Goal: Task Accomplishment & Management: Use online tool/utility

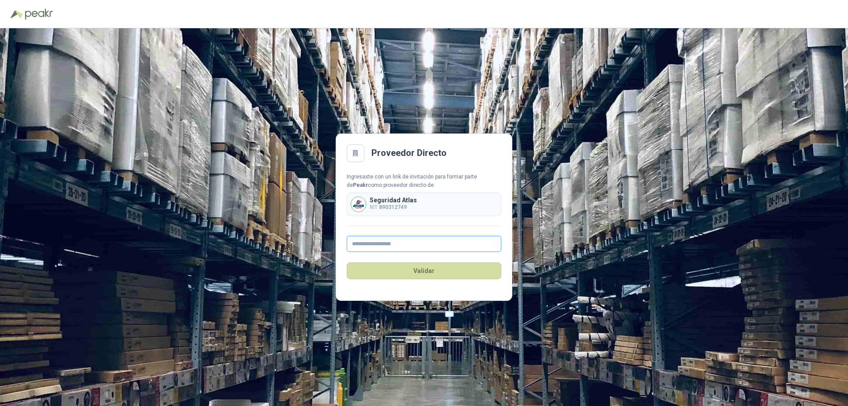
click at [379, 245] on input "text" at bounding box center [424, 244] width 155 height 16
type input "**********"
click at [420, 272] on button "Validar" at bounding box center [424, 270] width 155 height 17
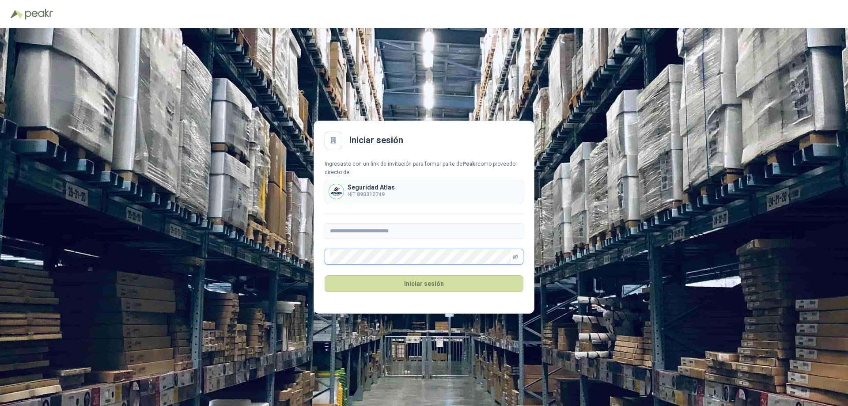
click at [516, 257] on icon "eye-invisible" at bounding box center [515, 256] width 1 height 1
click at [417, 283] on button "Iniciar sesión" at bounding box center [424, 283] width 199 height 17
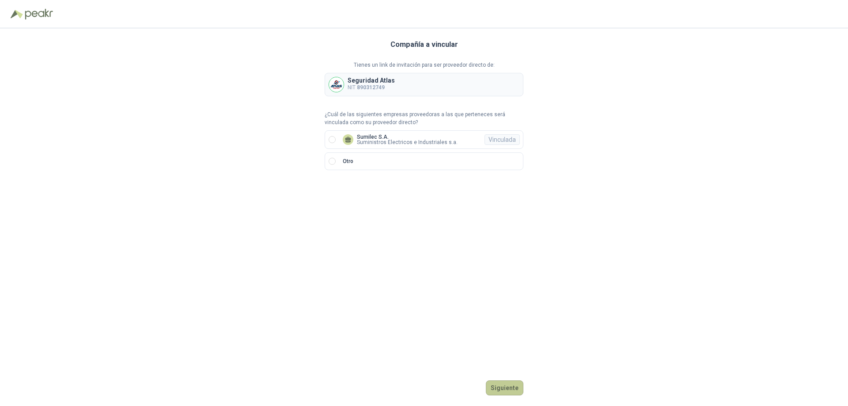
click at [511, 389] on button "Siguiente" at bounding box center [505, 387] width 38 height 15
click at [503, 388] on button "Siguiente" at bounding box center [505, 387] width 38 height 15
click at [349, 138] on icon at bounding box center [348, 138] width 6 height 4
click at [503, 390] on button "Ingresar" at bounding box center [505, 387] width 35 height 15
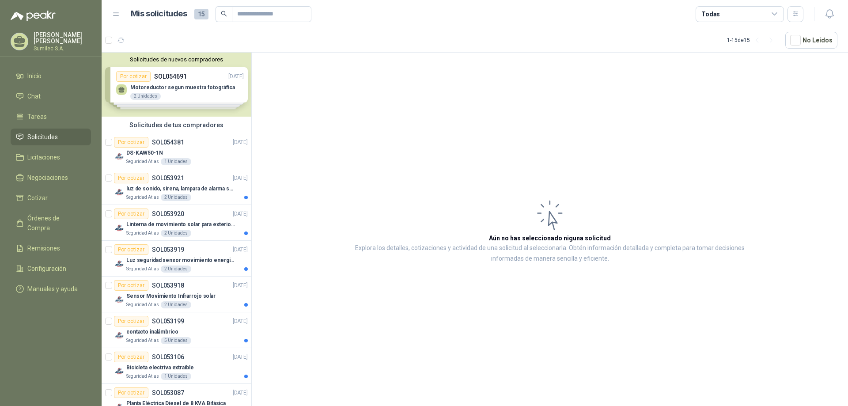
click at [133, 76] on div "Solicitudes de nuevos compradores Por cotizar SOL054691 [DATE] Motoreductor seg…" at bounding box center [177, 85] width 150 height 64
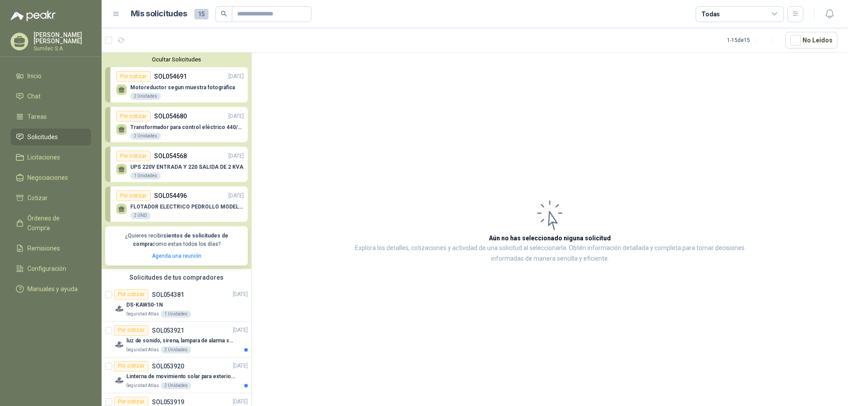
click at [173, 87] on p "Motoreductor segun muestra fotográfica" at bounding box center [182, 87] width 105 height 6
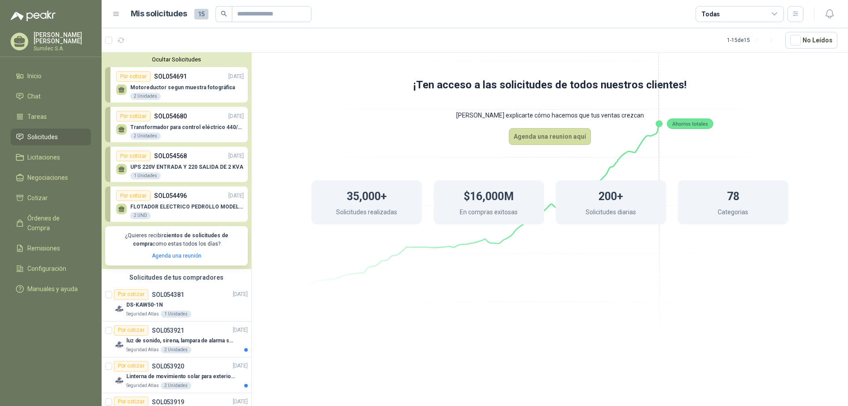
click at [135, 76] on div "Por cotizar" at bounding box center [133, 76] width 34 height 11
click at [128, 76] on div "Por cotizar" at bounding box center [133, 76] width 34 height 11
click at [136, 76] on div "Por cotizar" at bounding box center [133, 76] width 34 height 11
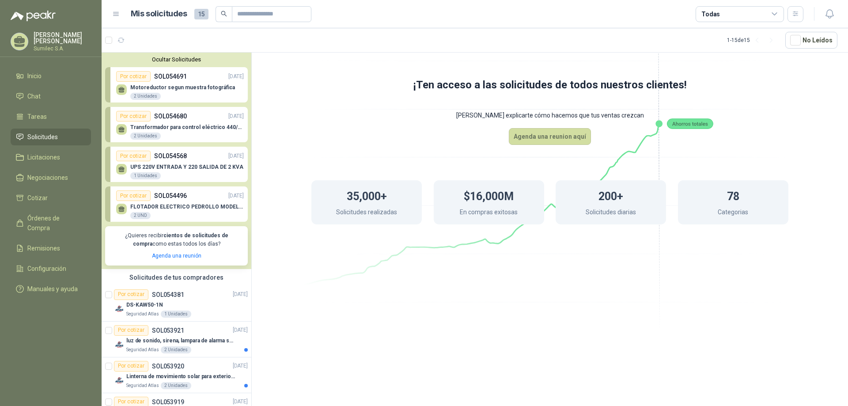
click at [170, 84] on div "Motoreductor segun muestra fotográfica 2 Unidades" at bounding box center [180, 91] width 128 height 19
click at [134, 117] on div "Por cotizar" at bounding box center [133, 116] width 34 height 11
click at [135, 117] on div "Por cotizar" at bounding box center [133, 116] width 34 height 11
click at [159, 131] on div "Transformador para control eléctrico 440/220/110 - 45O VA. 2 Unidades" at bounding box center [186, 132] width 113 height 16
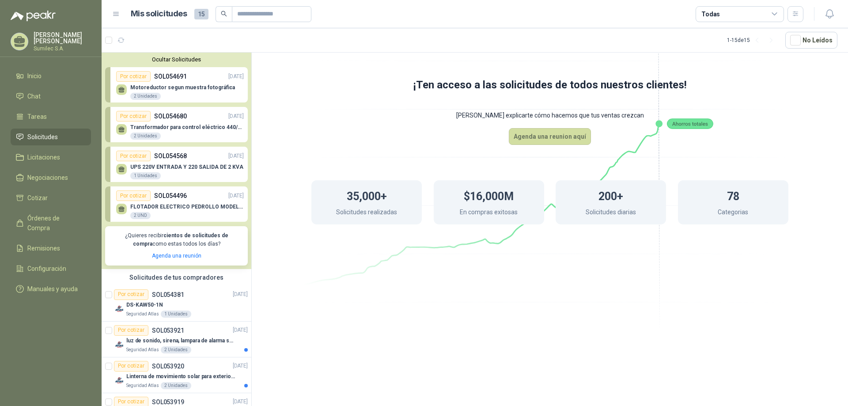
click at [38, 140] on span "Solicitudes" at bounding box center [42, 137] width 30 height 10
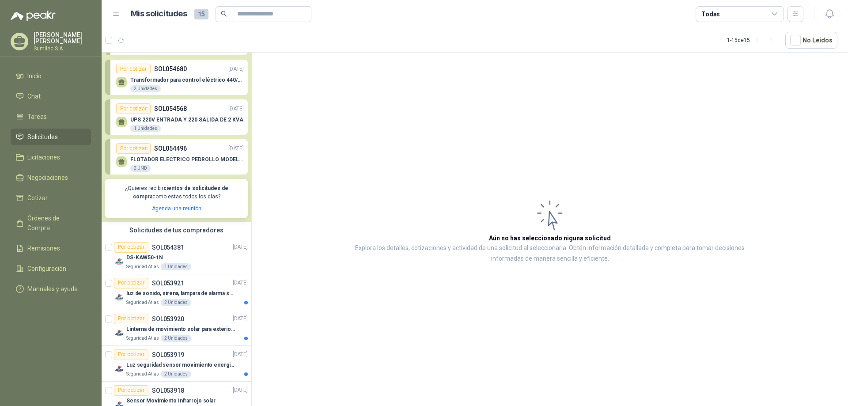
scroll to position [132, 0]
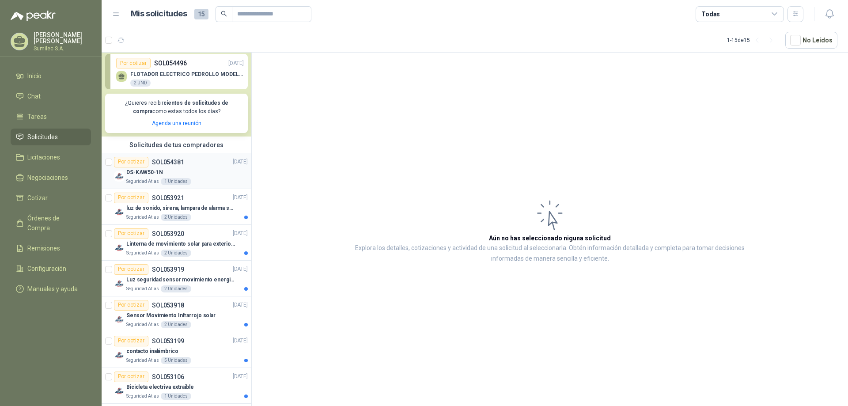
click at [128, 162] on div "Por cotizar" at bounding box center [131, 162] width 34 height 11
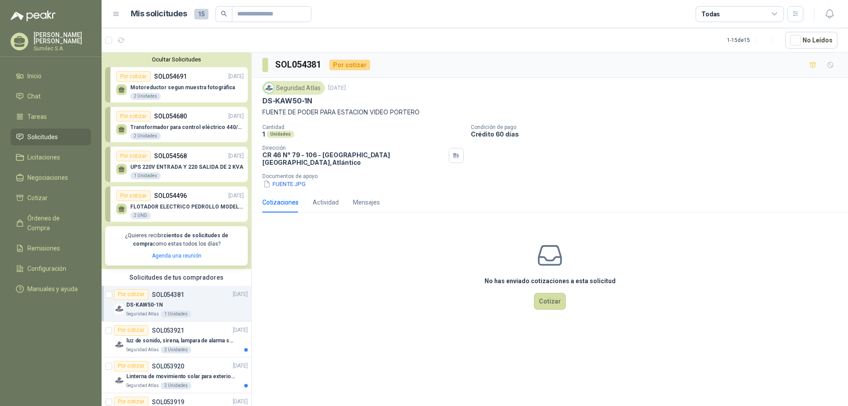
click at [138, 196] on div "Por cotizar" at bounding box center [133, 195] width 34 height 11
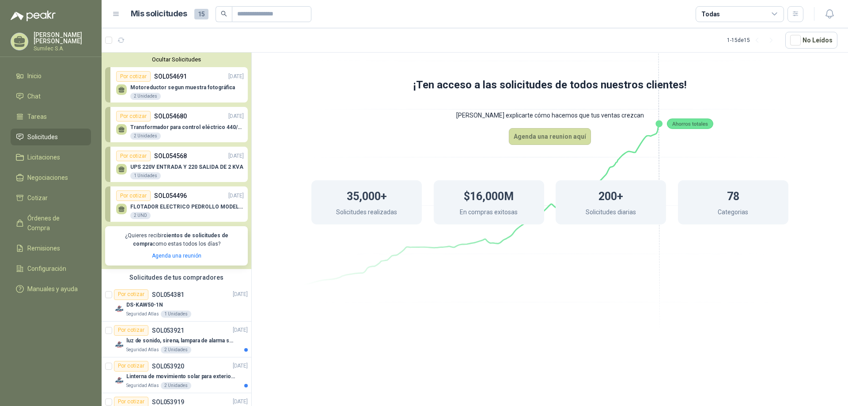
click at [140, 206] on p "FLOTADOR ELECTRICO PEDROLLO MODELO VIYILANT PARA AGUAS NEGRAS" at bounding box center [186, 207] width 113 height 6
click at [154, 215] on div "FLOTADOR ELECTRICO PEDROLLO MODELO VIYILANT PARA AGUAS NEGRAS 2 UND" at bounding box center [186, 212] width 113 height 16
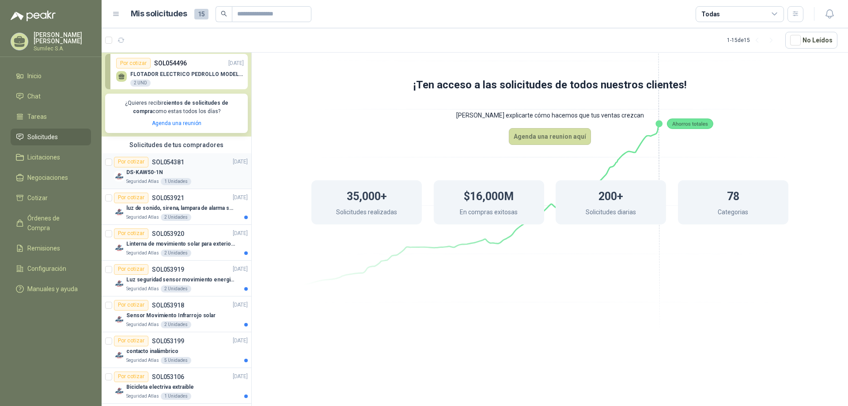
click at [136, 164] on div "Por cotizar" at bounding box center [131, 162] width 34 height 11
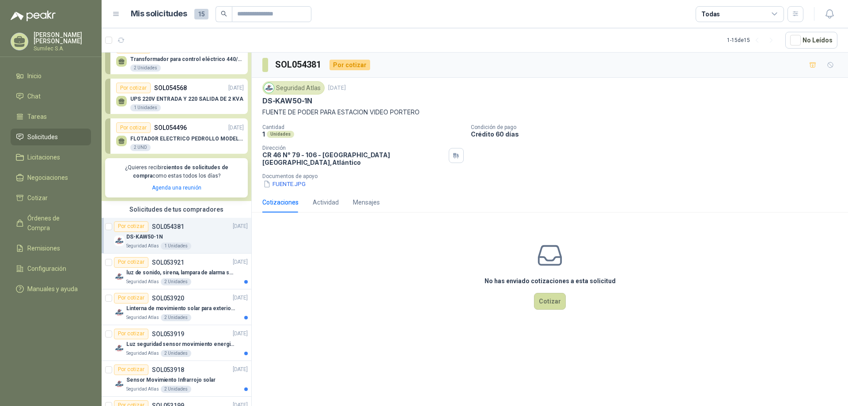
scroll to position [88, 0]
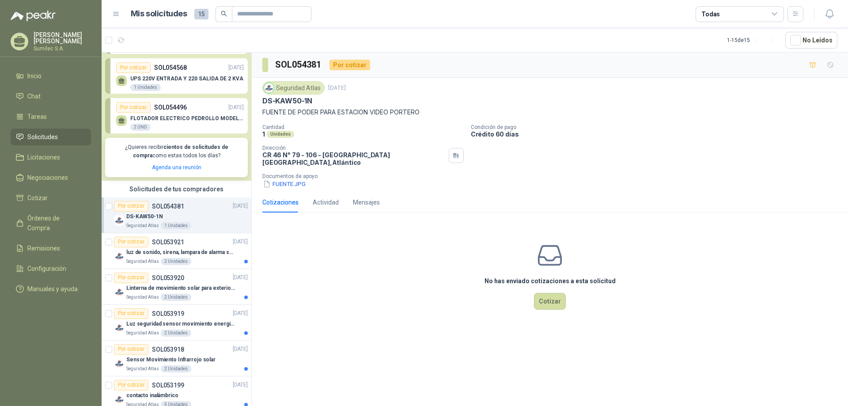
click at [126, 204] on div "Por cotizar" at bounding box center [131, 206] width 34 height 11
click at [276, 181] on button "FUENTE.JPG" at bounding box center [284, 183] width 44 height 9
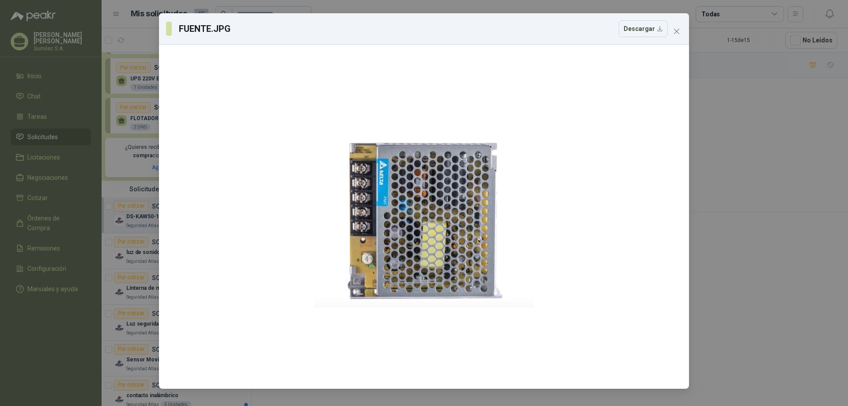
click at [675, 32] on icon "close" at bounding box center [676, 31] width 7 height 7
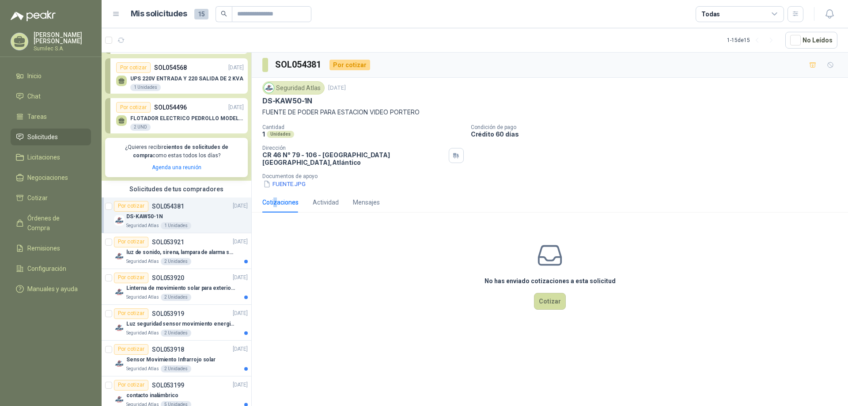
click at [272, 201] on div "Cotizaciones" at bounding box center [280, 202] width 36 height 20
click at [545, 295] on button "Cotizar" at bounding box center [550, 301] width 32 height 17
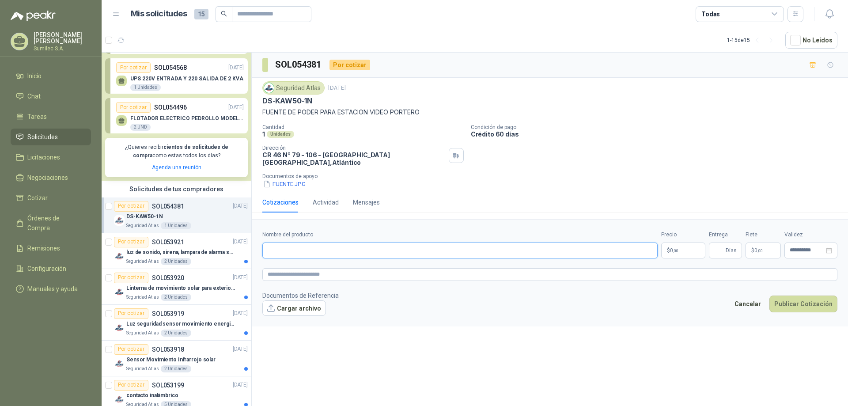
click at [304, 247] on input "Nombre del producto" at bounding box center [459, 250] width 395 height 16
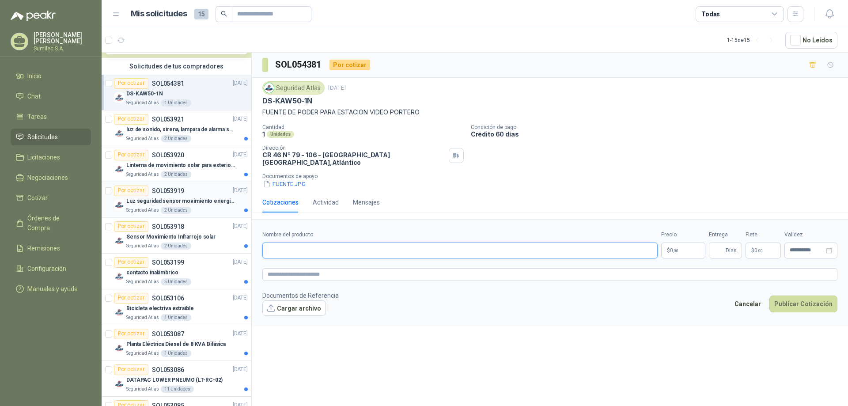
scroll to position [221, 0]
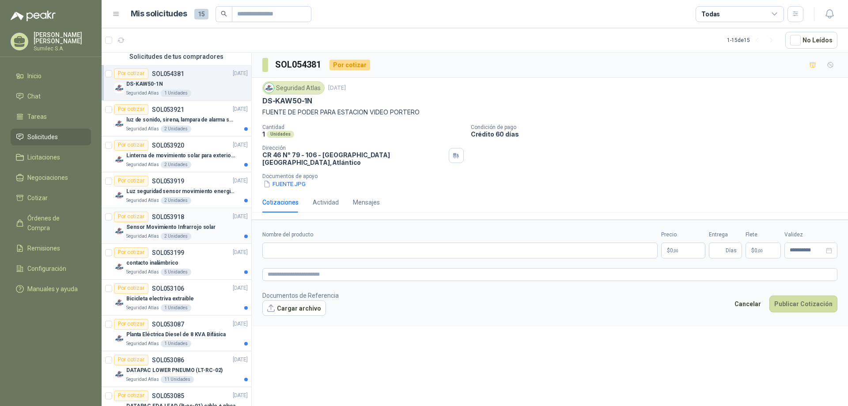
click at [130, 220] on div "Por cotizar" at bounding box center [131, 216] width 34 height 11
click at [132, 218] on div "Por cotizar" at bounding box center [131, 216] width 34 height 11
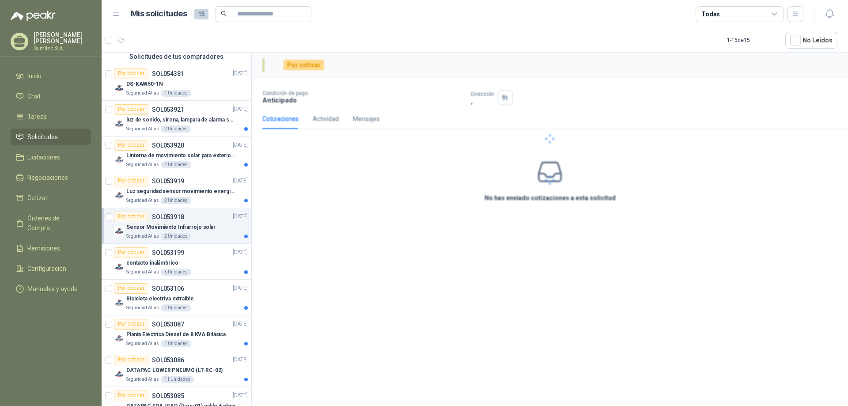
click at [133, 217] on div "Por cotizar" at bounding box center [131, 216] width 34 height 11
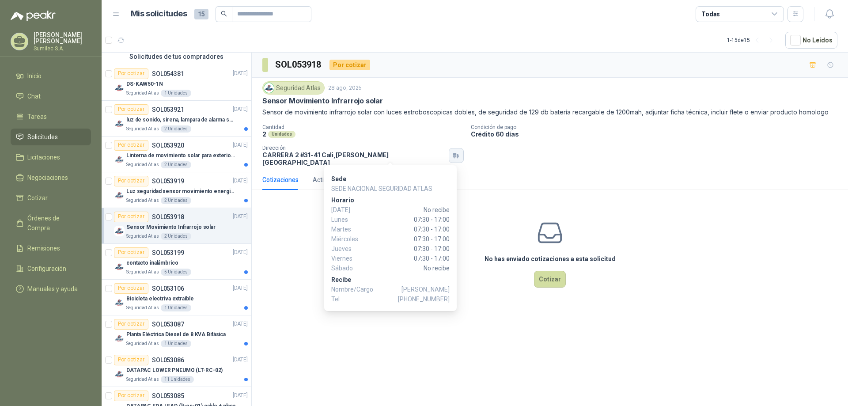
click at [453, 153] on icon "button" at bounding box center [454, 154] width 3 height 3
click at [457, 154] on icon "button" at bounding box center [458, 156] width 2 height 4
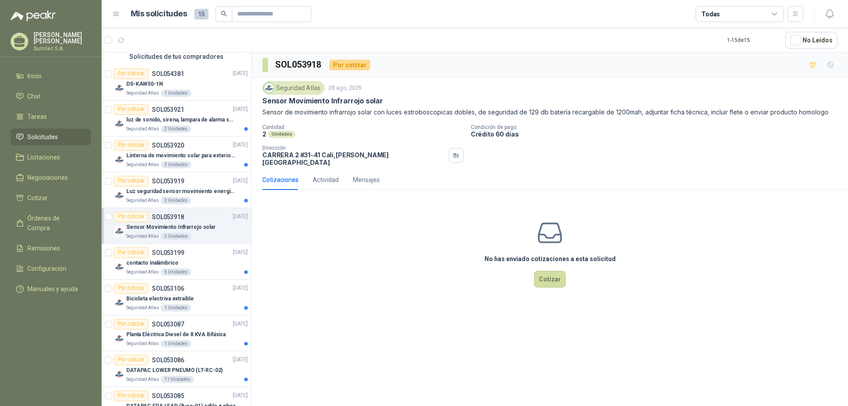
click at [285, 175] on div "Cotizaciones" at bounding box center [280, 180] width 36 height 10
click at [545, 279] on button "Cotizar" at bounding box center [550, 279] width 32 height 17
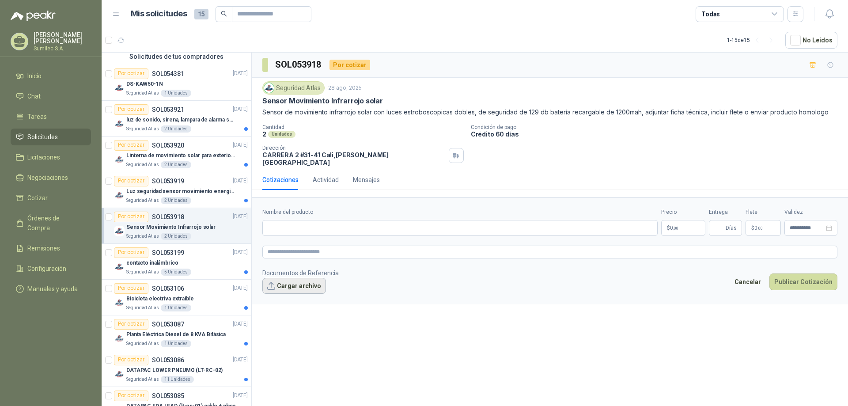
click at [296, 283] on button "Cargar archivo" at bounding box center [294, 286] width 64 height 16
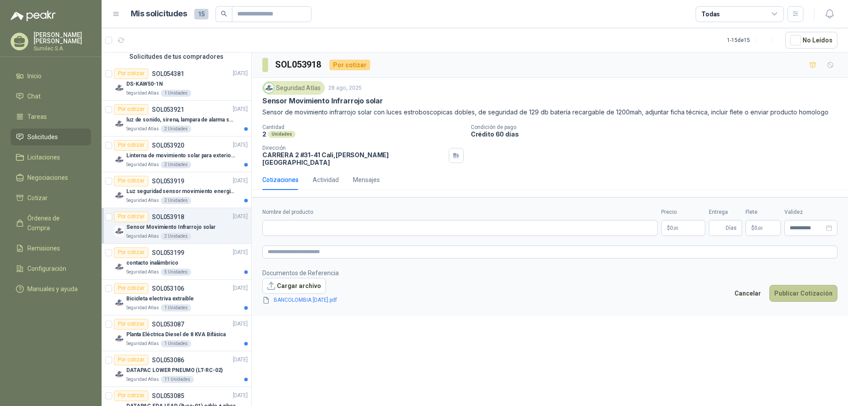
click at [797, 291] on button "Publicar Cotización" at bounding box center [803, 293] width 68 height 17
type input "**********"
click at [796, 287] on button "Publicar Cotización" at bounding box center [803, 293] width 68 height 17
click at [348, 297] on icon "delete" at bounding box center [345, 300] width 5 height 6
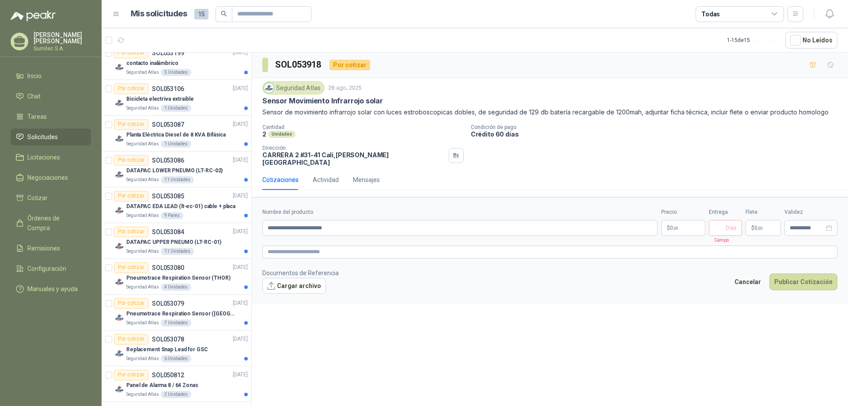
scroll to position [426, 0]
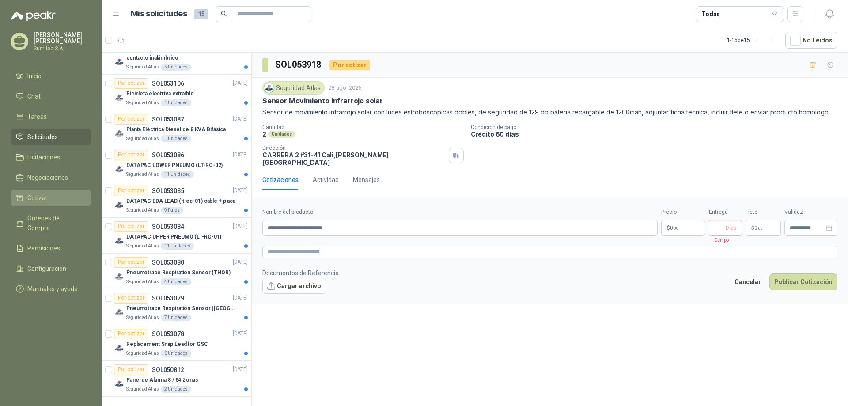
click at [34, 199] on span "Cotizar" at bounding box center [37, 198] width 20 height 10
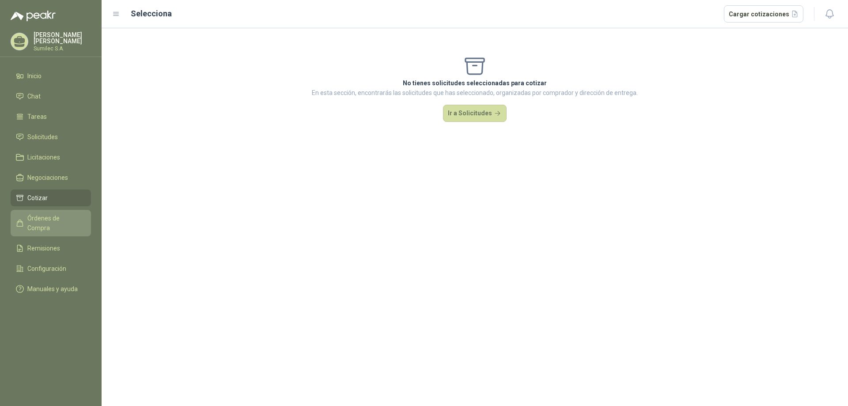
click at [53, 218] on span "Órdenes de Compra" at bounding box center [54, 222] width 55 height 19
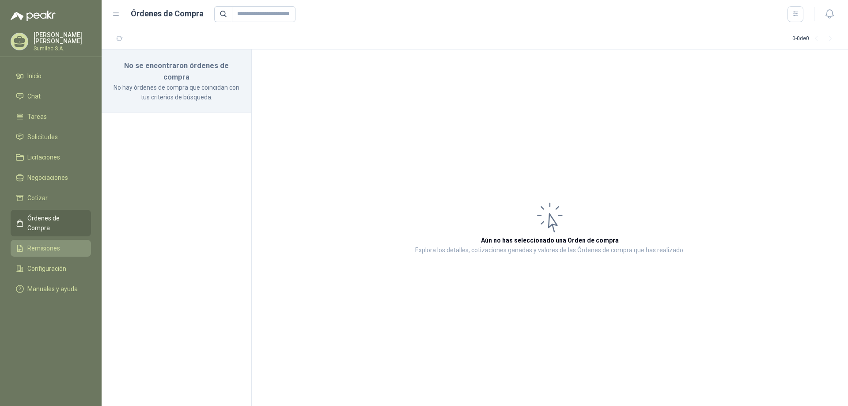
click at [42, 243] on span "Remisiones" at bounding box center [43, 248] width 33 height 10
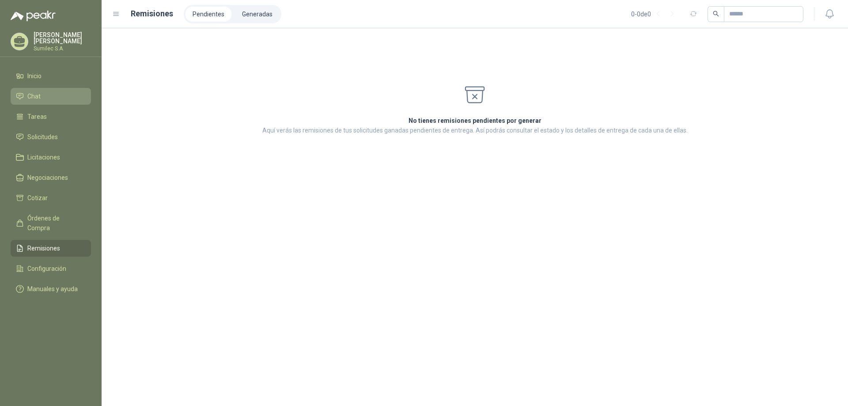
click at [36, 95] on span "Chat" at bounding box center [33, 96] width 13 height 10
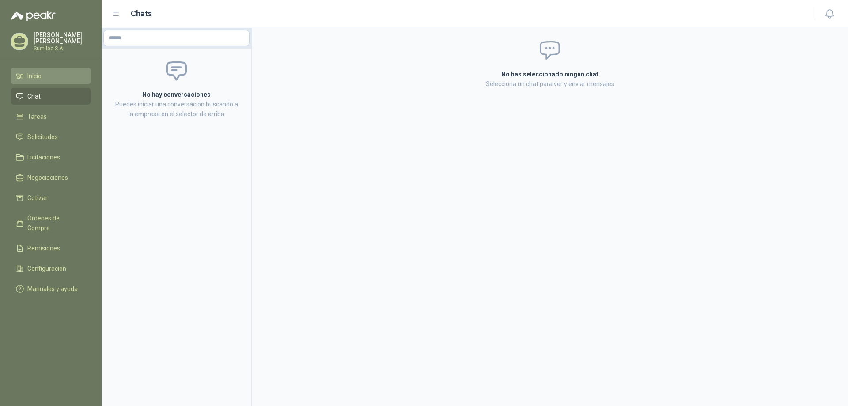
click at [46, 77] on li "Inicio" at bounding box center [51, 76] width 70 height 10
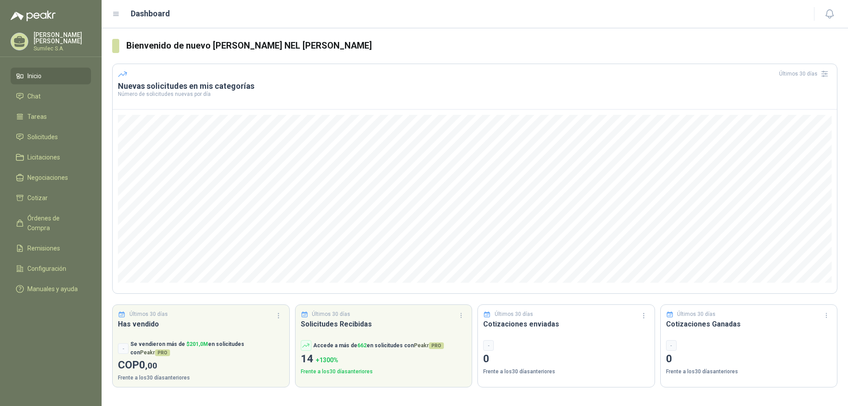
click at [47, 38] on p "[PERSON_NAME] NEL [PERSON_NAME]" at bounding box center [62, 38] width 57 height 12
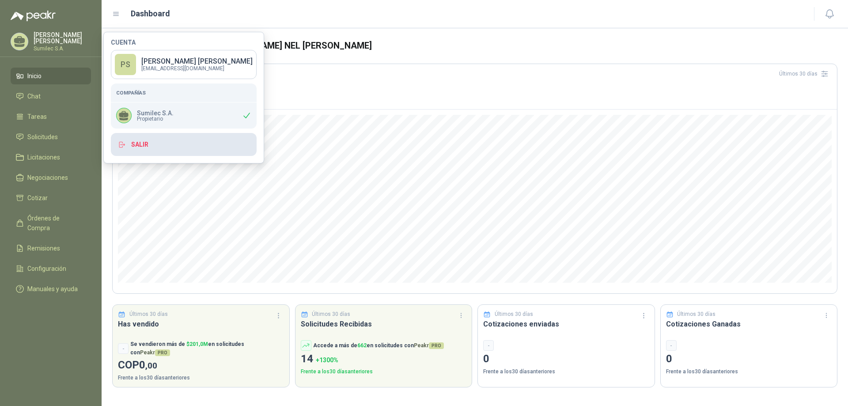
click at [138, 147] on button "Salir" at bounding box center [184, 144] width 146 height 23
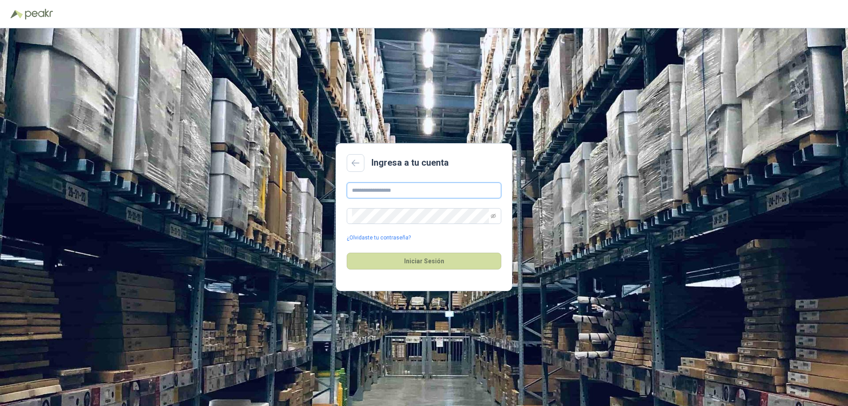
type input "**********"
click at [413, 260] on button "Iniciar Sesión" at bounding box center [424, 261] width 155 height 17
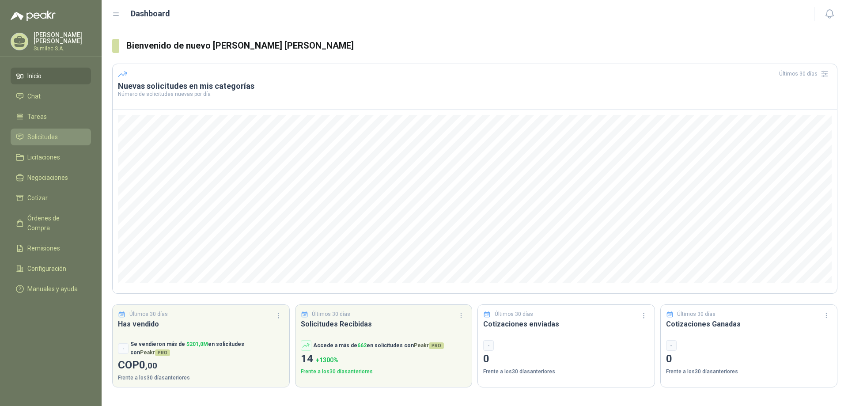
click at [46, 141] on span "Solicitudes" at bounding box center [42, 137] width 30 height 10
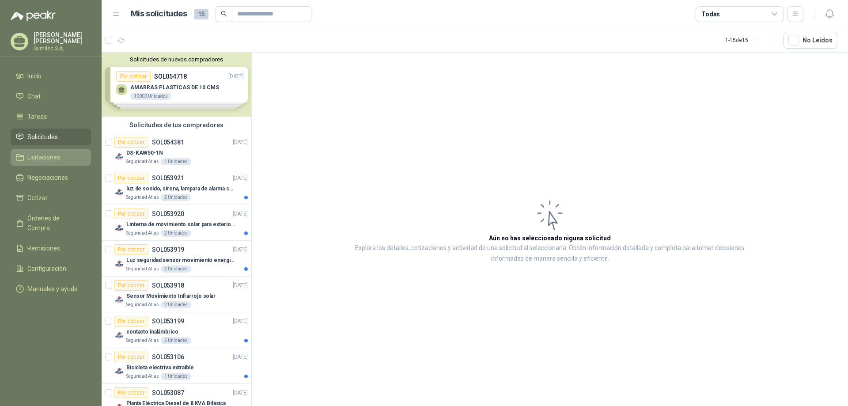
click at [38, 156] on span "Licitaciones" at bounding box center [43, 157] width 33 height 10
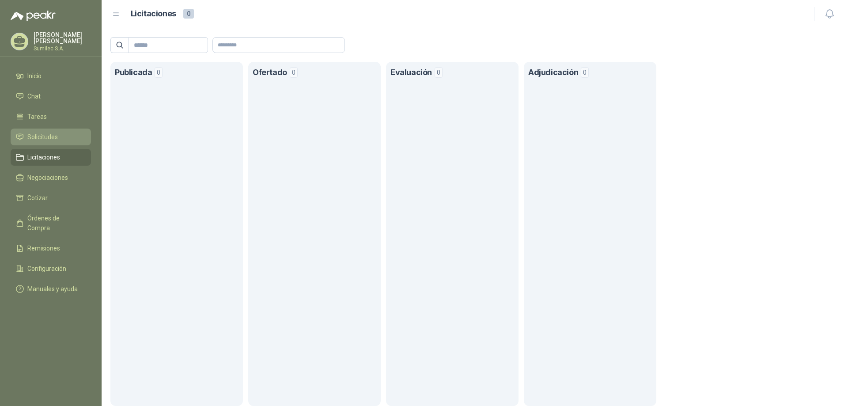
click at [47, 138] on span "Solicitudes" at bounding box center [42, 137] width 30 height 10
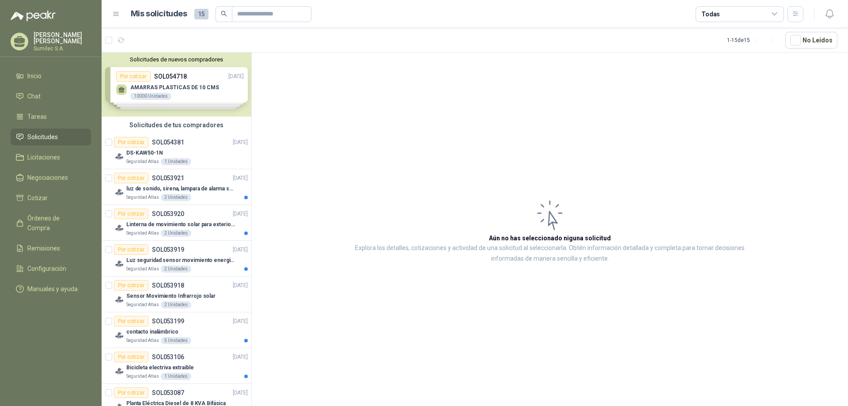
click at [65, 35] on p "[PERSON_NAME] NEL [PERSON_NAME]" at bounding box center [62, 38] width 57 height 12
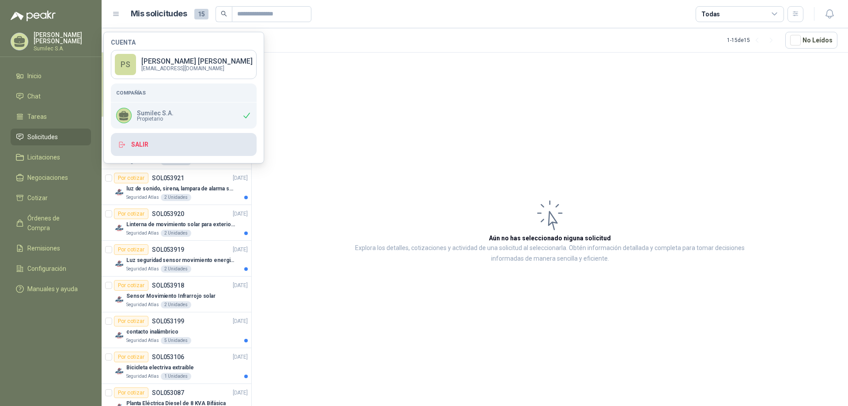
click at [136, 144] on button "Salir" at bounding box center [184, 144] width 146 height 23
